Goal: Navigation & Orientation: Find specific page/section

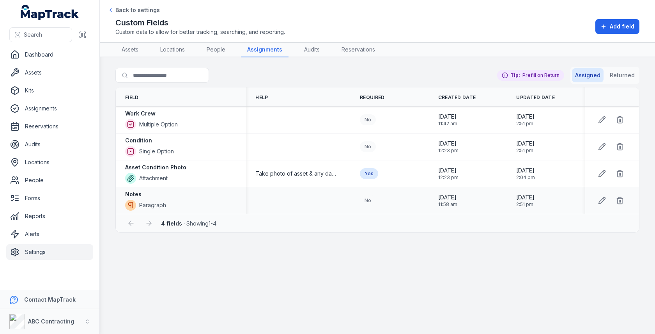
click at [163, 192] on div "Notes" at bounding box center [145, 194] width 41 height 8
click at [167, 136] on div "Condition" at bounding box center [149, 140] width 49 height 8
click at [605, 144] on icon at bounding box center [602, 147] width 8 height 8
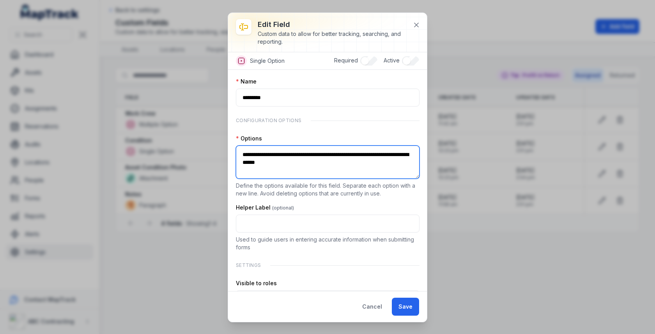
drag, startPoint x: 344, startPoint y: 166, endPoint x: 283, endPoint y: 164, distance: 60.8
click at [344, 166] on textarea "**********" at bounding box center [328, 161] width 184 height 33
drag, startPoint x: 243, startPoint y: 153, endPoint x: 375, endPoint y: 158, distance: 131.9
click at [375, 158] on textarea "**********" at bounding box center [328, 161] width 184 height 33
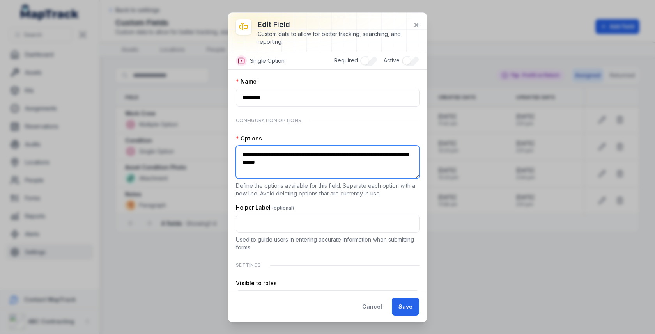
click at [256, 152] on textarea "**********" at bounding box center [328, 161] width 184 height 33
click at [311, 154] on textarea "**********" at bounding box center [328, 161] width 184 height 33
click at [369, 140] on div "Options" at bounding box center [328, 138] width 184 height 8
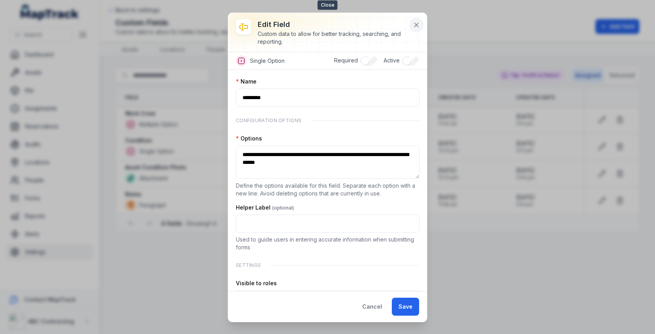
click at [414, 27] on icon at bounding box center [416, 25] width 8 height 8
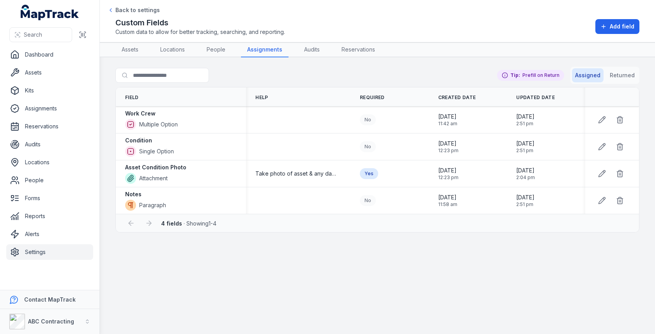
click at [376, 70] on div "Search for fields Assigned Returned Tip: Prefill on Return" at bounding box center [377, 77] width 524 height 20
click at [373, 71] on div "Search for fields Assigned Returned Tip: Prefill on Return" at bounding box center [377, 77] width 524 height 20
click at [367, 72] on div "Search for fields Assigned Returned Tip: Prefill on Return" at bounding box center [377, 77] width 524 height 20
click at [282, 79] on div "Search for fields Assigned Returned Tip: Prefill on Return" at bounding box center [377, 77] width 524 height 20
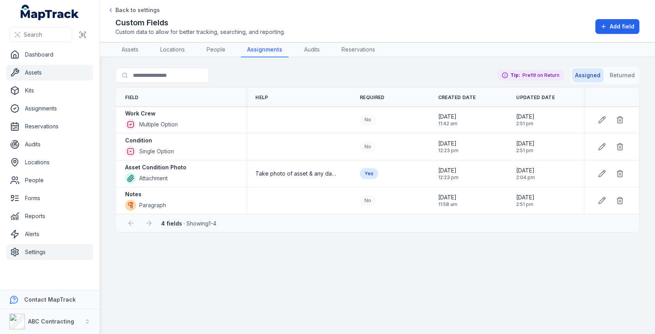
click at [51, 73] on link "Assets" at bounding box center [49, 73] width 87 height 16
click at [22, 53] on link "Dashboard" at bounding box center [49, 55] width 87 height 16
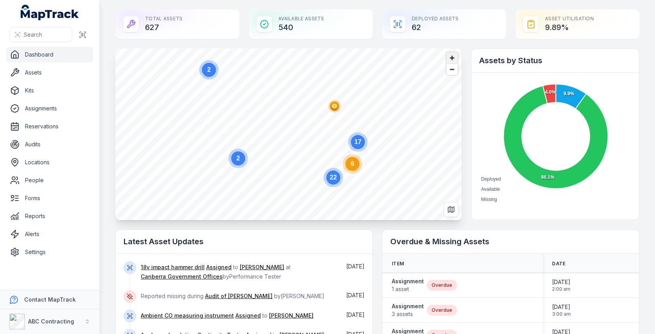
click at [448, 59] on span "Zoom in" at bounding box center [451, 57] width 11 height 11
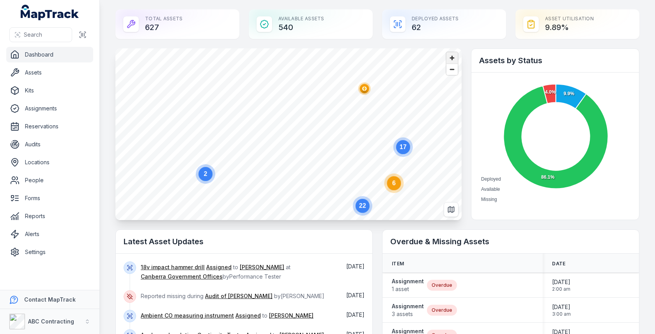
click at [448, 59] on span "Zoom in" at bounding box center [451, 57] width 11 height 11
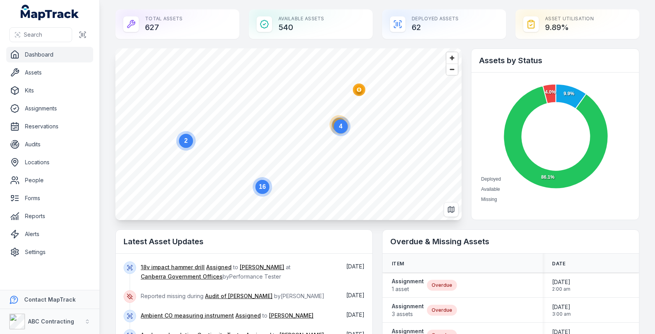
click at [358, 90] on circle "button" at bounding box center [359, 90] width 2 height 2
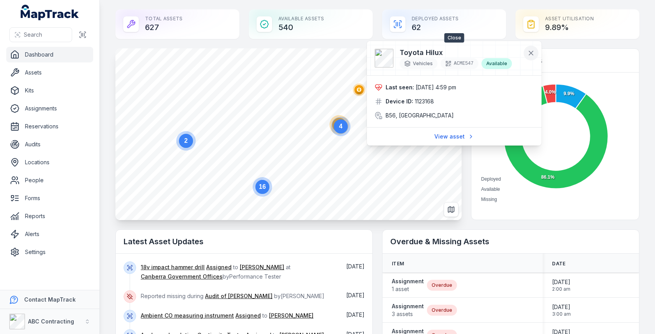
click at [531, 57] on button at bounding box center [530, 53] width 15 height 15
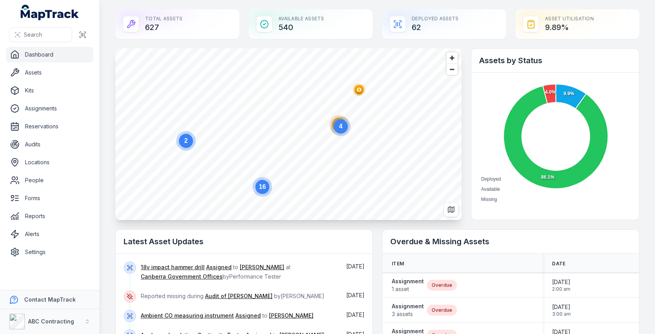
click at [339, 129] on text "4" at bounding box center [341, 126] width 4 height 7
click at [300, 93] on icon "3" at bounding box center [298, 103] width 23 height 23
click at [301, 96] on ellipse "button" at bounding box center [299, 98] width 9 height 9
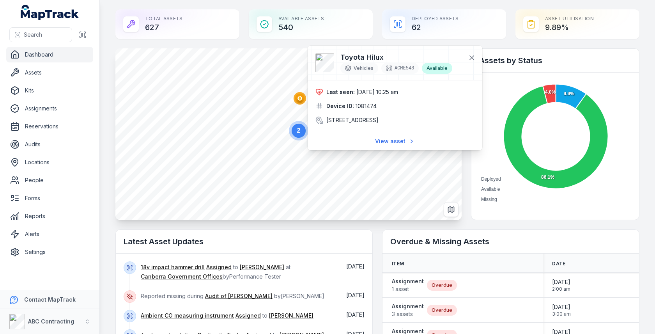
click at [374, 90] on span "[DATE] 10:25 am" at bounding box center [377, 91] width 42 height 7
click at [389, 92] on span "[DATE] 10:25 am" at bounding box center [377, 91] width 42 height 7
click at [387, 148] on link "View asset" at bounding box center [395, 141] width 50 height 15
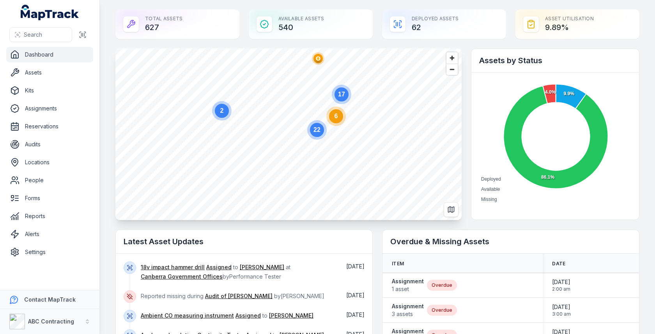
click at [337, 115] on text "6" at bounding box center [336, 116] width 4 height 7
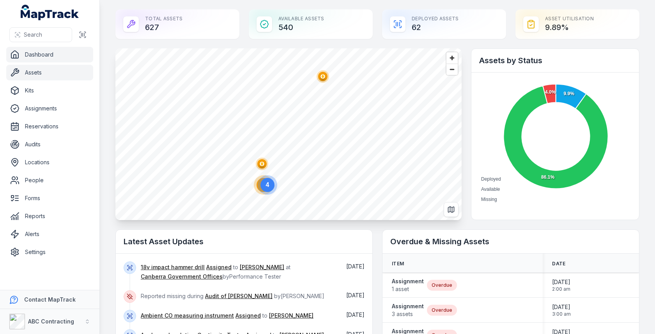
click at [52, 68] on link "Assets" at bounding box center [49, 73] width 87 height 16
click at [106, 93] on main "Total Assets 627 Available Assets 540 Deployed Assets 62 Asset utilisation 9.89…" at bounding box center [377, 167] width 555 height 334
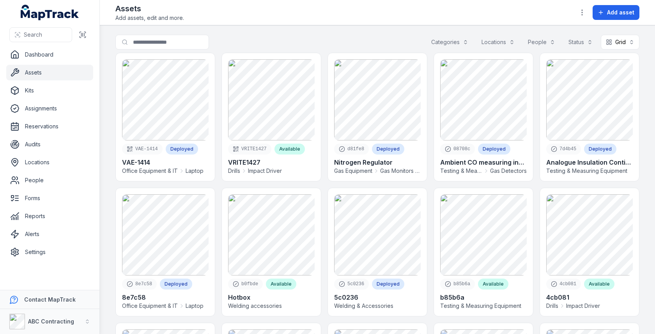
click at [446, 38] on button "Categories" at bounding box center [449, 42] width 47 height 15
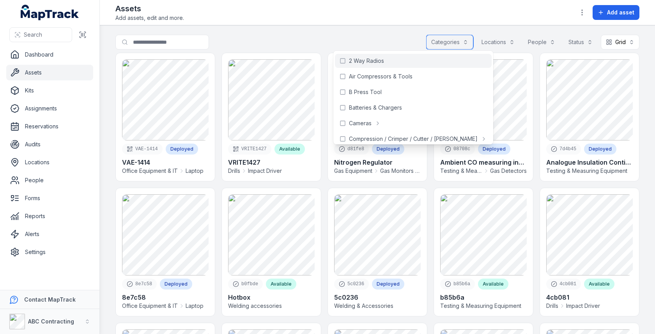
scroll to position [628, 0]
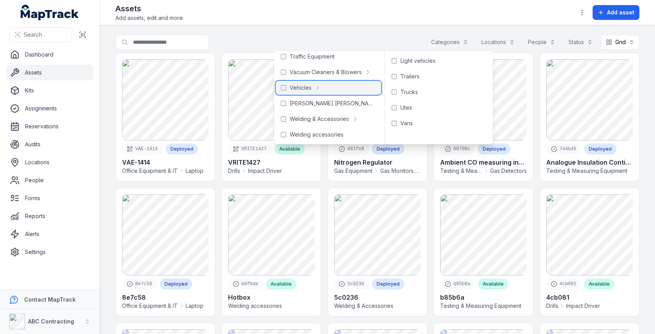
click at [302, 90] on span "Vehicles" at bounding box center [301, 88] width 22 height 8
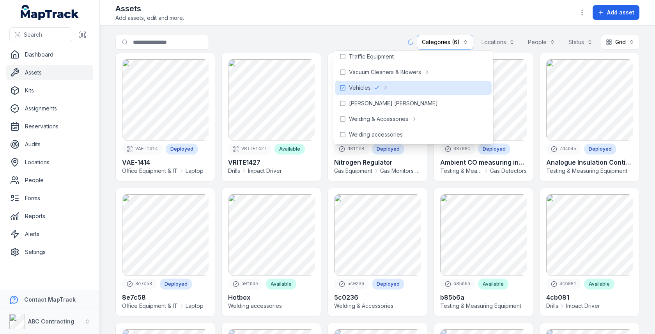
click at [343, 37] on div "**********" at bounding box center [377, 44] width 524 height 18
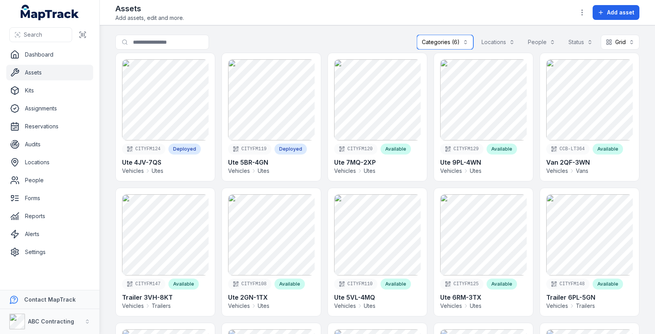
click at [464, 37] on button "Categories (6)" at bounding box center [445, 42] width 57 height 15
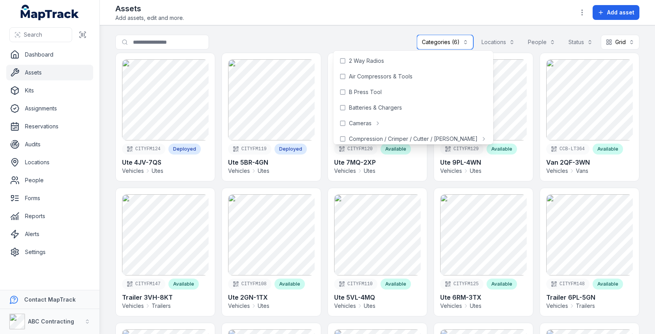
click at [454, 40] on button "Categories (6)" at bounding box center [445, 42] width 57 height 15
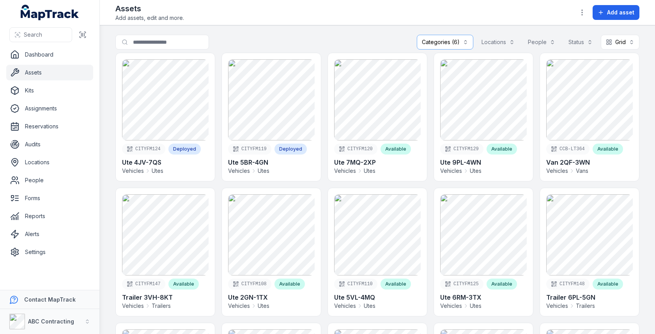
click at [51, 77] on link "Assets" at bounding box center [49, 73] width 87 height 16
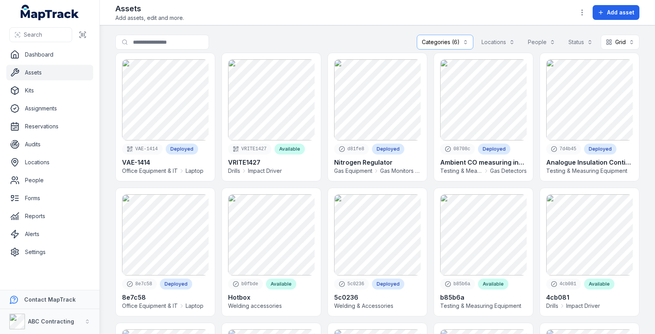
click at [439, 40] on button "Categories (6)" at bounding box center [445, 42] width 57 height 15
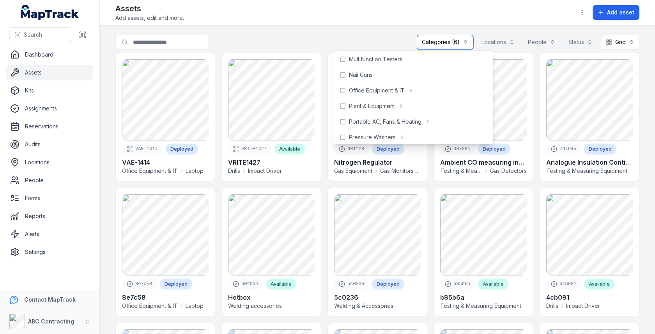
scroll to position [628, 0]
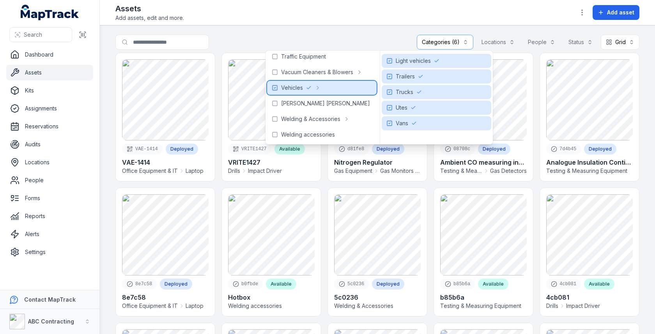
click at [312, 87] on div at bounding box center [313, 88] width 15 height 6
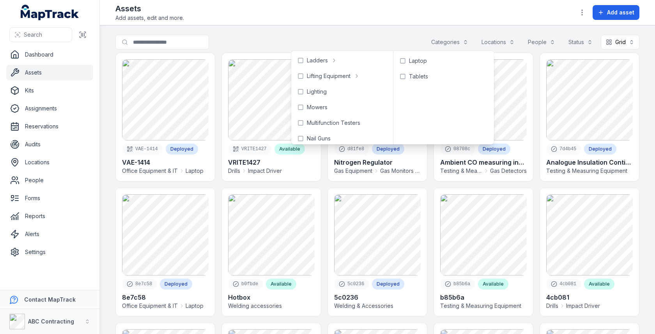
scroll to position [294, 0]
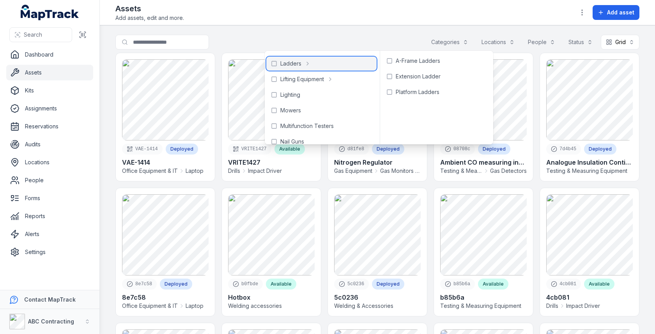
click at [331, 69] on div "Ladders" at bounding box center [321, 64] width 110 height 14
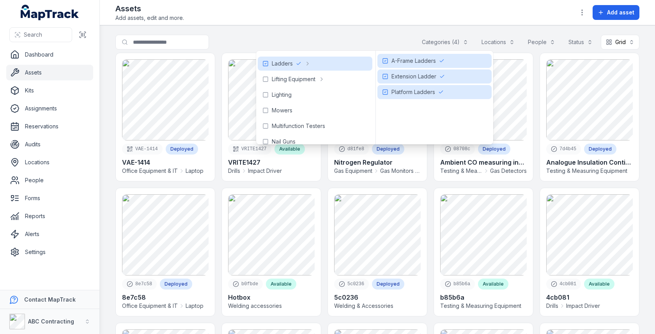
click at [359, 28] on main "**********" at bounding box center [377, 179] width 555 height 308
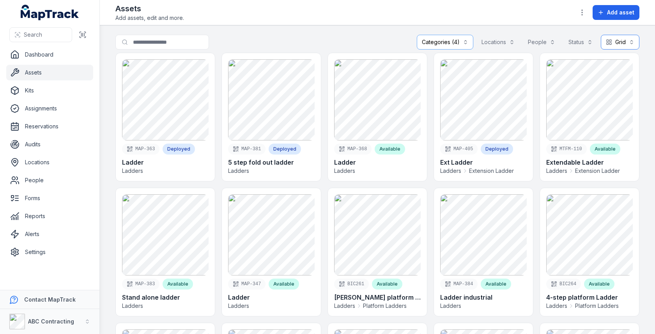
click at [615, 35] on button "Grid ****" at bounding box center [620, 42] width 39 height 15
click at [612, 58] on span "Table" at bounding box center [615, 61] width 15 height 8
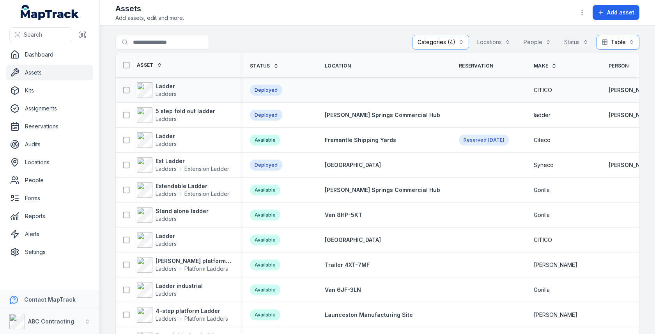
scroll to position [55, 0]
